Goal: Task Accomplishment & Management: Use online tool/utility

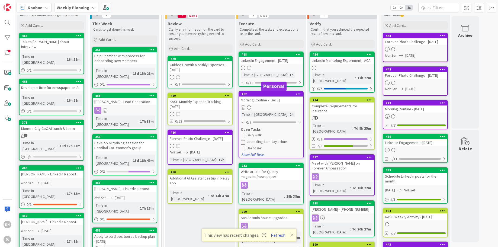
scroll to position [26, 0]
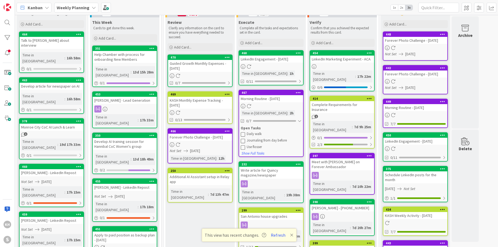
click at [243, 147] on icon at bounding box center [243, 147] width 4 height 4
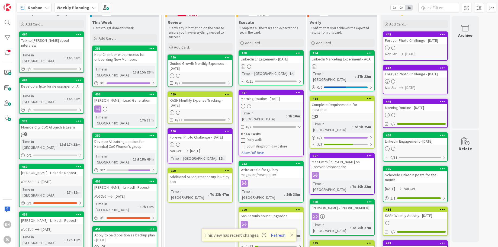
click at [244, 144] on icon at bounding box center [243, 146] width 4 height 4
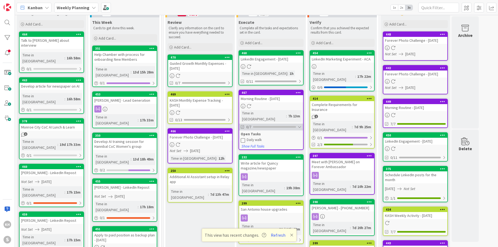
click at [299, 125] on div at bounding box center [300, 127] width 4 height 4
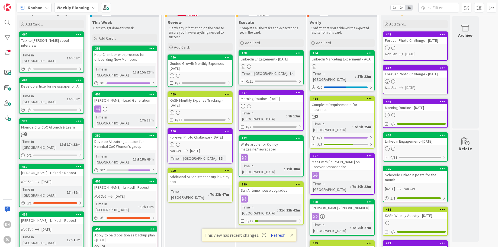
click at [275, 234] on button "Refresh" at bounding box center [278, 234] width 18 height 7
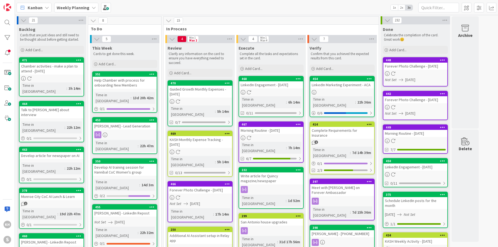
click at [298, 78] on icon at bounding box center [298, 79] width 5 height 4
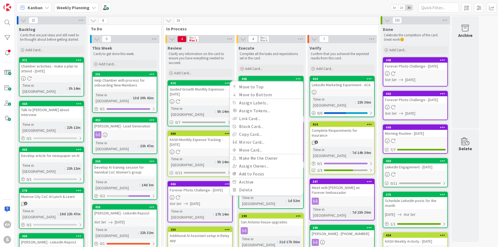
click at [298, 78] on icon at bounding box center [298, 79] width 5 height 4
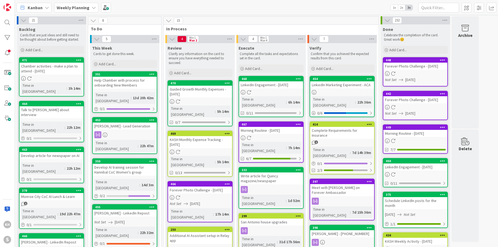
click at [298, 78] on icon at bounding box center [298, 79] width 5 height 4
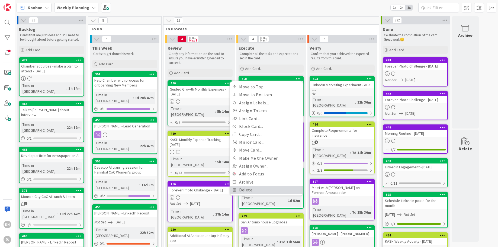
click at [243, 190] on link "Delete" at bounding box center [266, 190] width 73 height 8
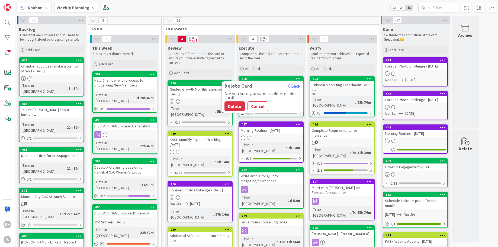
drag, startPoint x: 260, startPoint y: 103, endPoint x: 264, endPoint y: 99, distance: 5.7
click at [260, 103] on button "Cancel" at bounding box center [257, 106] width 21 height 10
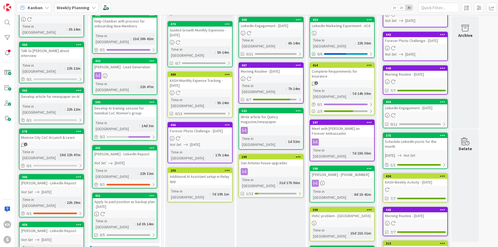
scroll to position [61, 0]
